Goal: Check status: Check status

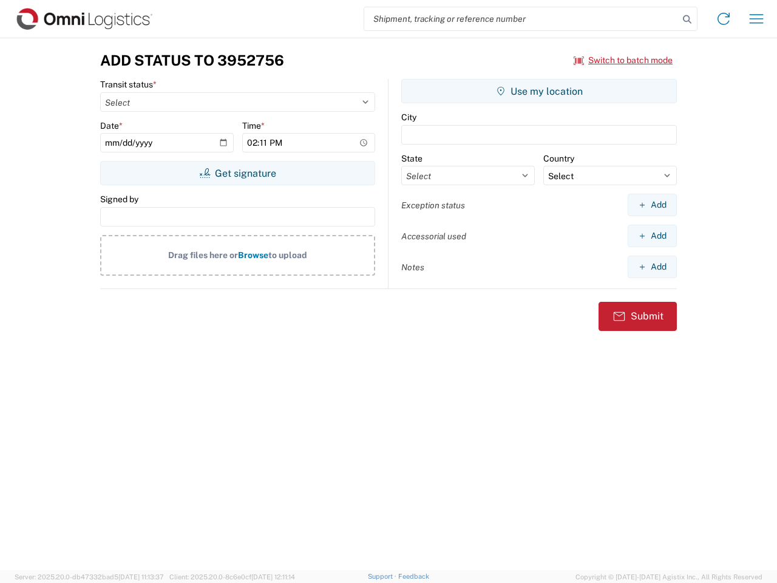
click at [521, 19] on input "search" at bounding box center [521, 18] width 314 height 23
click at [687, 19] on icon at bounding box center [687, 19] width 17 height 17
click at [723, 19] on icon at bounding box center [723, 18] width 19 height 19
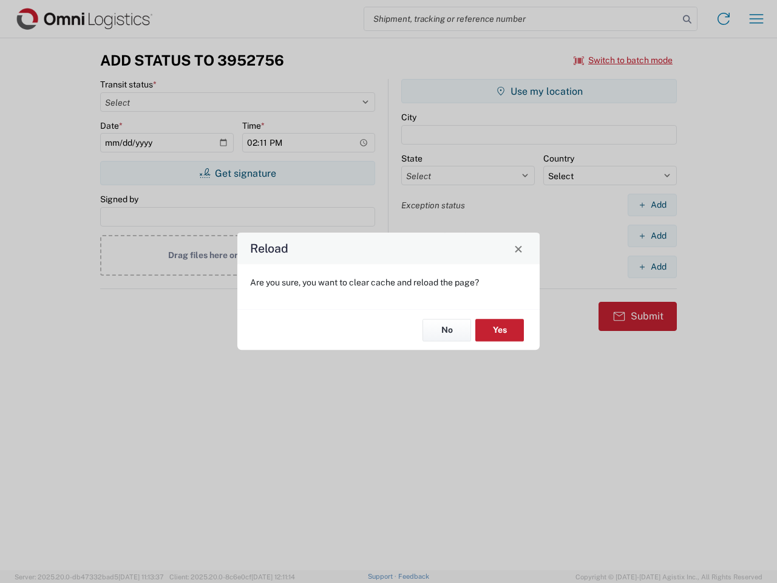
click at [756, 19] on div "Reload Are you sure, you want to clear cache and reload the page? No Yes" at bounding box center [388, 291] width 777 height 583
click at [623, 60] on div "Reload Are you sure, you want to clear cache and reload the page? No Yes" at bounding box center [388, 291] width 777 height 583
click at [237, 173] on div "Reload Are you sure, you want to clear cache and reload the page? No Yes" at bounding box center [388, 291] width 777 height 583
click at [539, 91] on div "Reload Are you sure, you want to clear cache and reload the page? No Yes" at bounding box center [388, 291] width 777 height 583
click at [652, 205] on div "Reload Are you sure, you want to clear cache and reload the page? No Yes" at bounding box center [388, 291] width 777 height 583
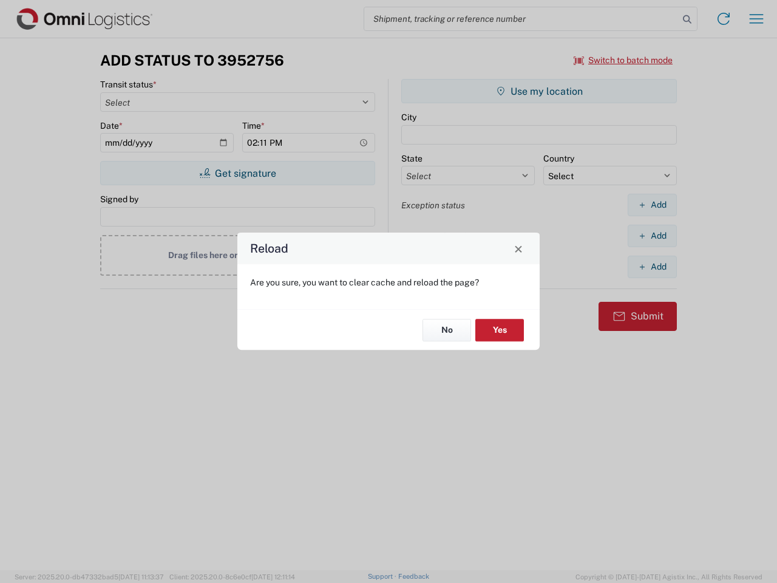
click at [652, 235] on div "Reload Are you sure, you want to clear cache and reload the page? No Yes" at bounding box center [388, 291] width 777 height 583
click at [652, 266] on div "Reload Are you sure, you want to clear cache and reload the page? No Yes" at bounding box center [388, 291] width 777 height 583
